Goal: Check status: Check status

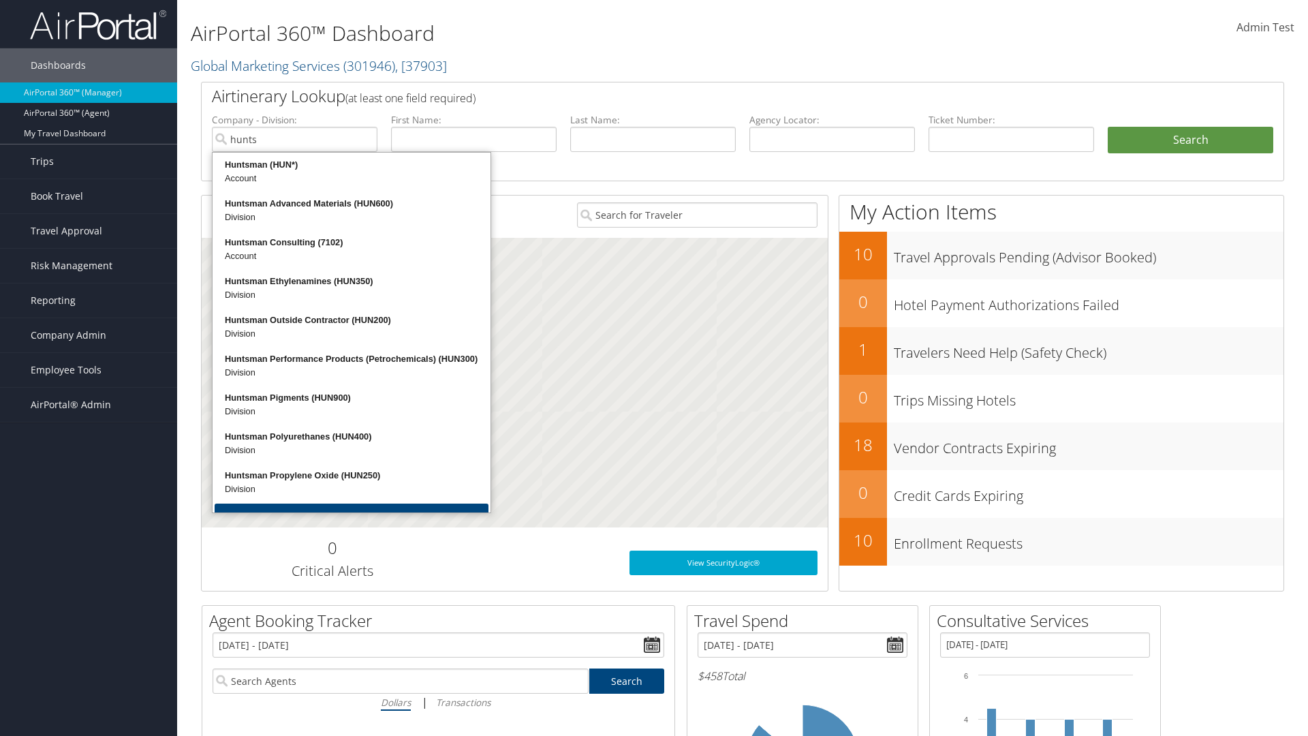
click at [351, 165] on div "Huntsman (HUN*)" at bounding box center [352, 165] width 274 height 14
type input "Huntsman"
click at [652, 139] on input "text" at bounding box center [652, 139] width 165 height 25
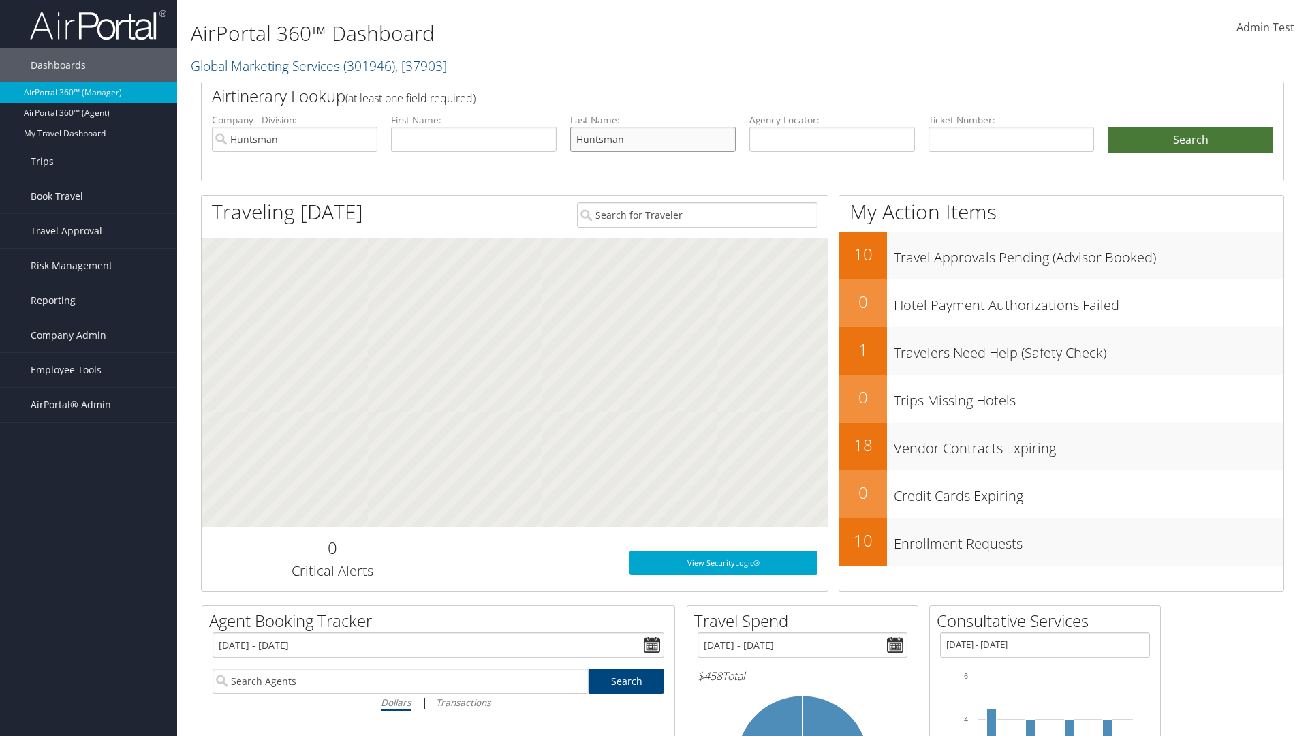
type input "Huntsman"
click at [1190, 140] on button "Search" at bounding box center [1189, 140] width 165 height 27
